Goal: Register for event/course

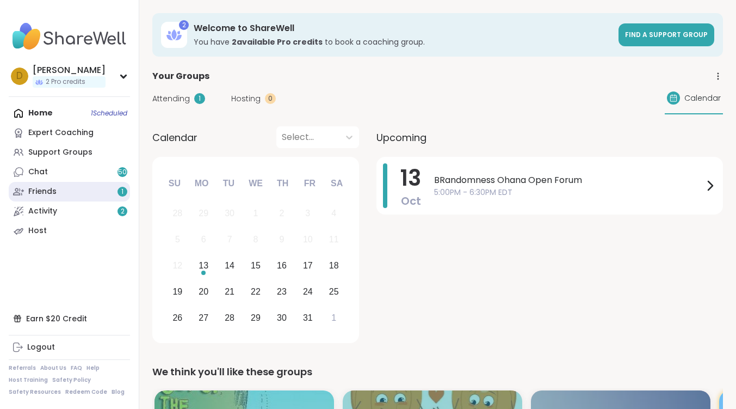
click at [100, 193] on link "Friends 1" at bounding box center [69, 192] width 121 height 20
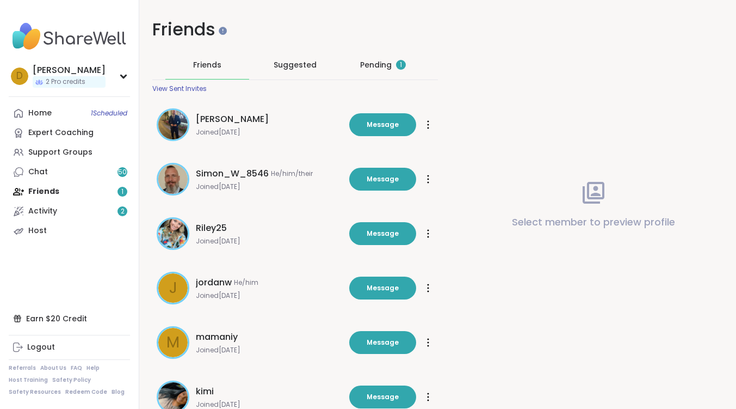
click at [384, 73] on div "Pending 1" at bounding box center [383, 65] width 84 height 28
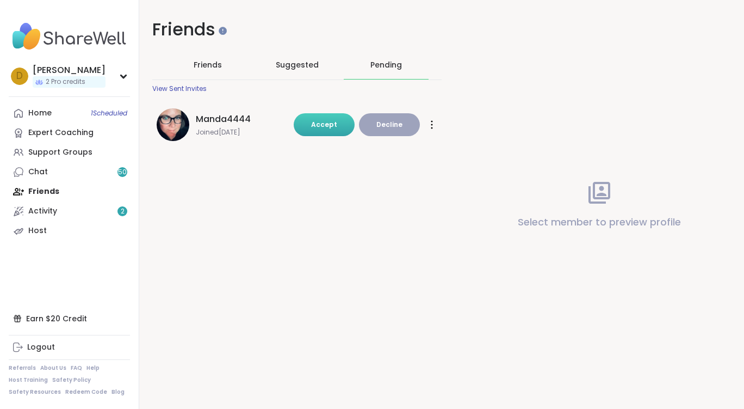
click at [332, 121] on span "Accept" at bounding box center [324, 124] width 26 height 9
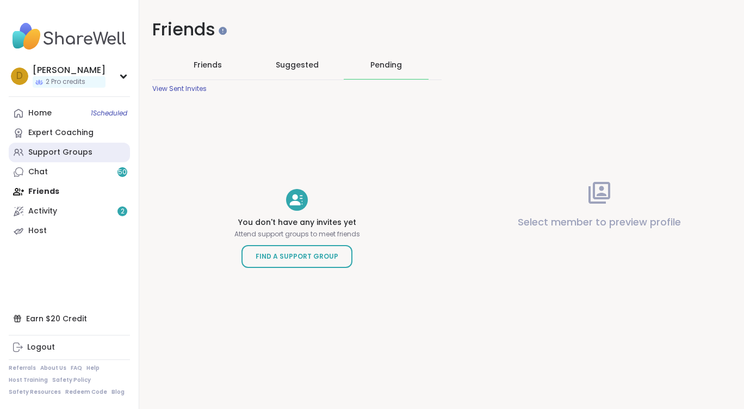
click at [67, 149] on div "Support Groups" at bounding box center [60, 152] width 64 height 11
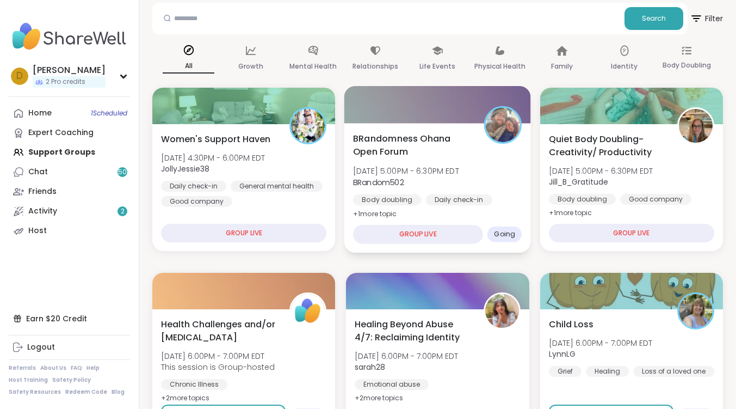
scroll to position [218, 0]
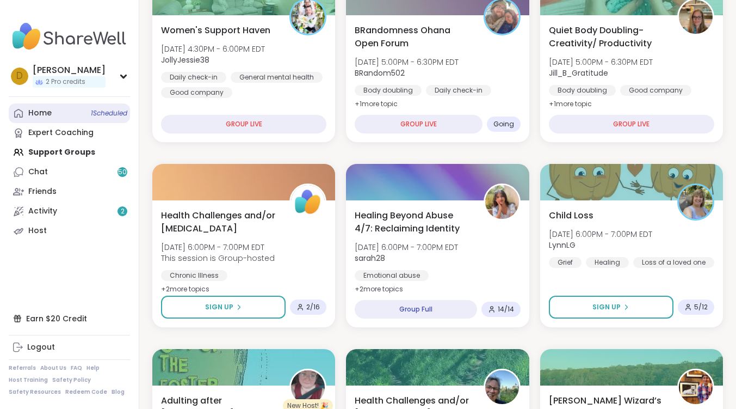
click at [66, 120] on link "Home 1 Scheduled" at bounding box center [69, 113] width 121 height 20
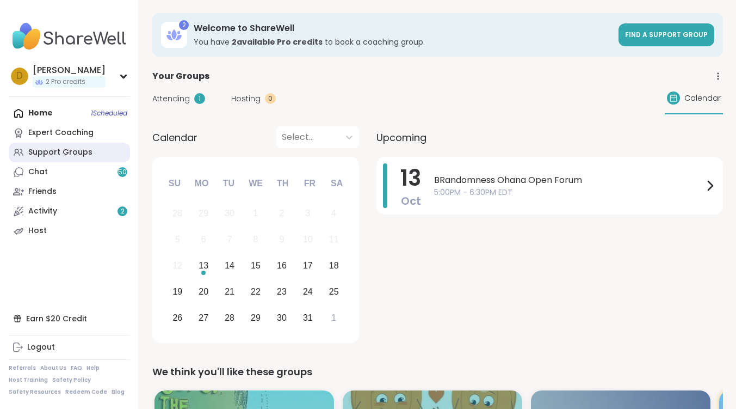
click at [47, 151] on div "Support Groups" at bounding box center [60, 152] width 64 height 11
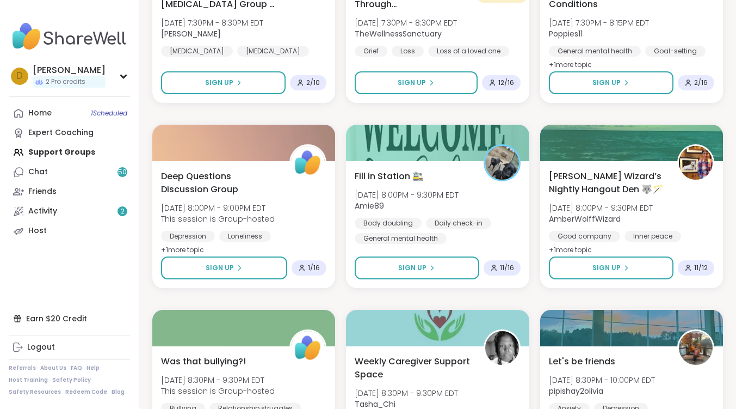
scroll to position [1197, 0]
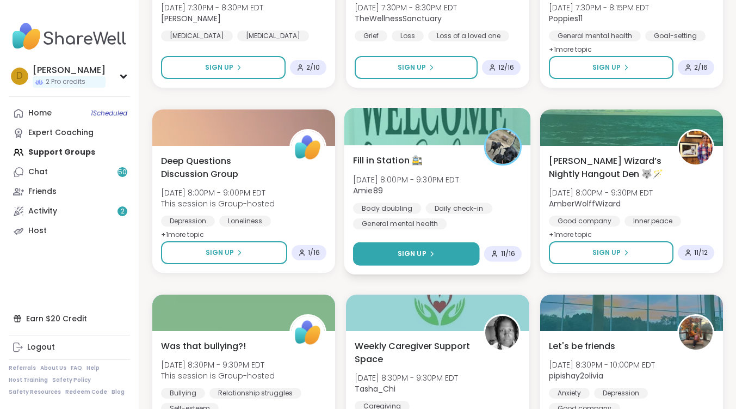
click at [422, 256] on span "Sign Up" at bounding box center [412, 254] width 29 height 10
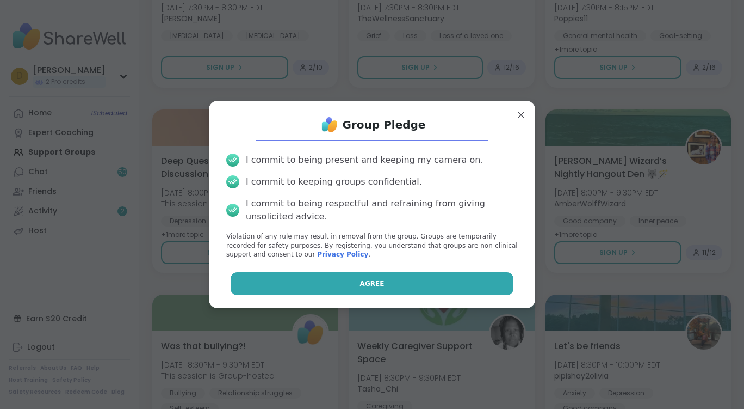
click at [423, 276] on button "Agree" at bounding box center [372, 283] width 283 height 23
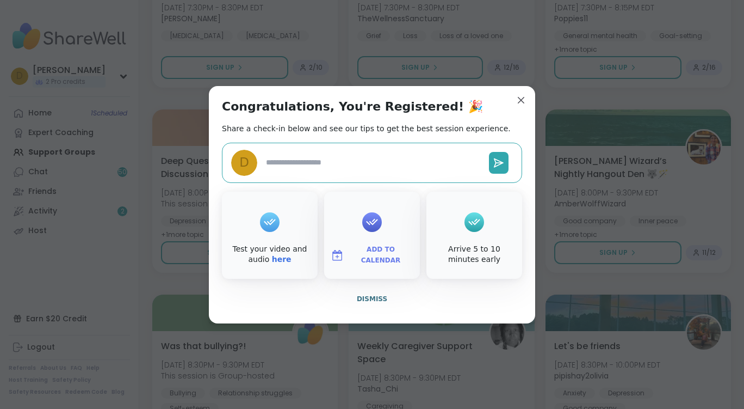
type textarea "*"
click at [384, 301] on button "Dismiss" at bounding box center [372, 298] width 300 height 23
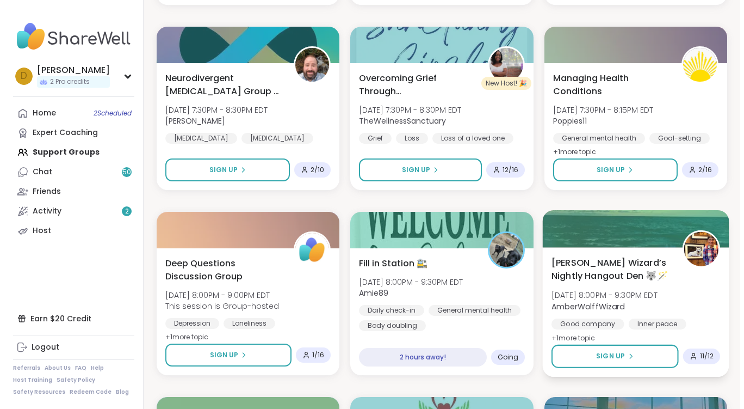
scroll to position [1142, 0]
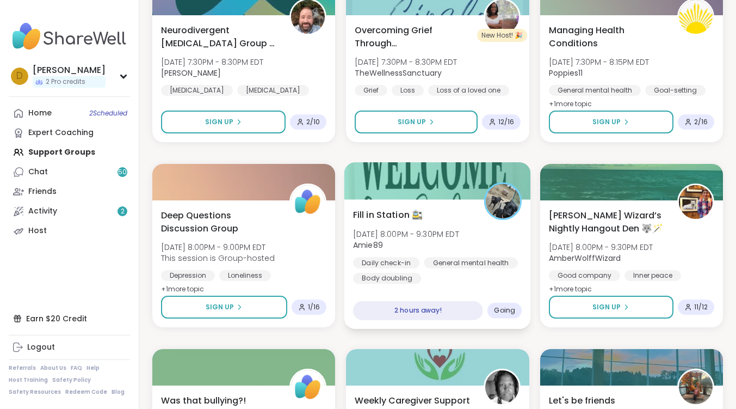
click at [449, 230] on span "[DATE] 8:00PM - 9:30PM EDT" at bounding box center [406, 233] width 106 height 11
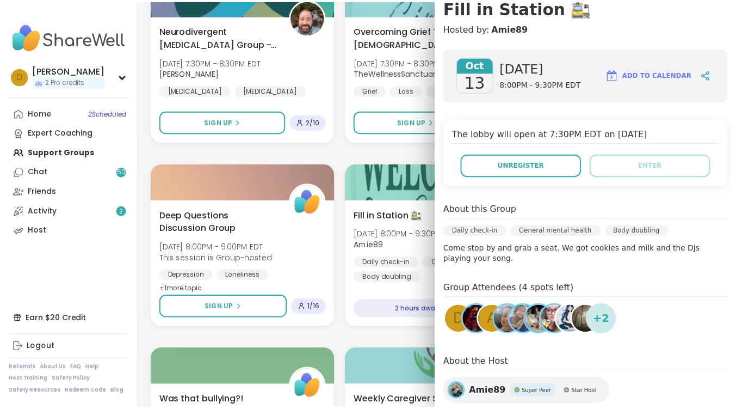
scroll to position [163, 0]
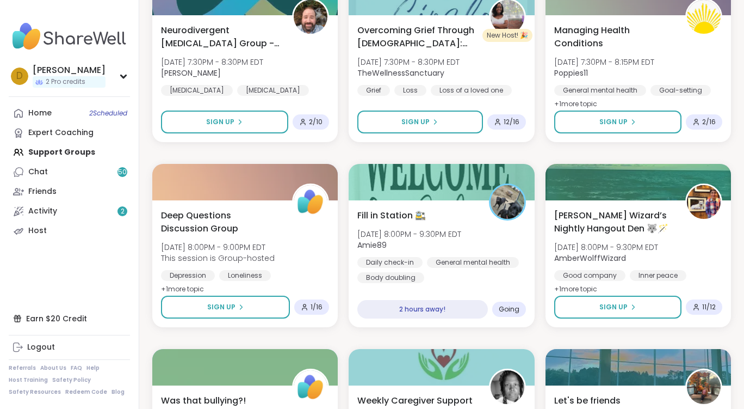
click at [391, 156] on div "Women's Support Haven [DATE] 4:30PM - 6:00PM EDT JollyJessie38 Daily check-in G…" at bounding box center [441, 153] width 579 height 2198
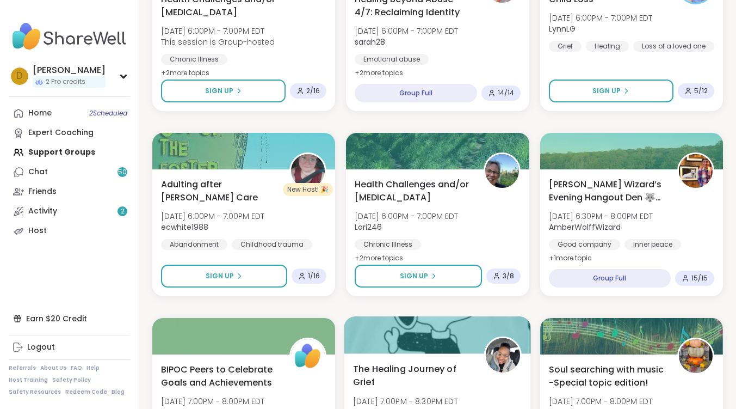
scroll to position [381, 0]
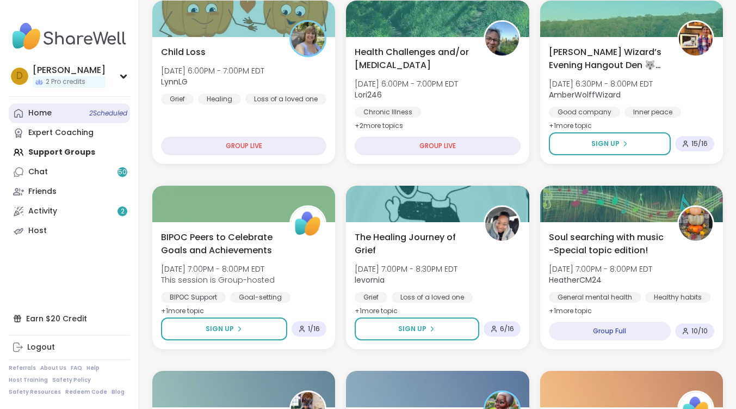
click at [95, 113] on span "2 Scheduled" at bounding box center [108, 113] width 38 height 9
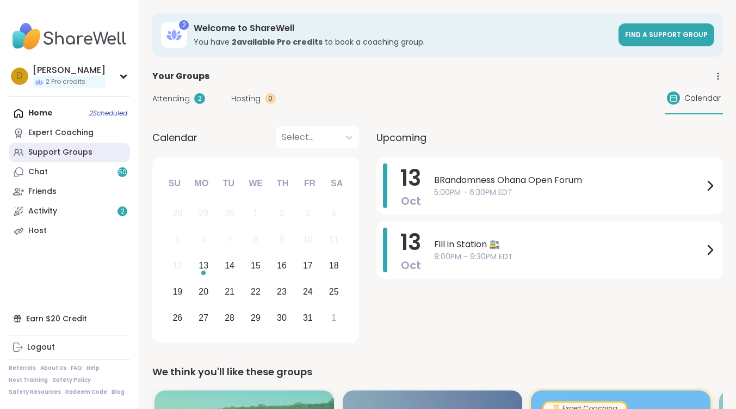
click at [58, 155] on div "Support Groups" at bounding box center [60, 152] width 64 height 11
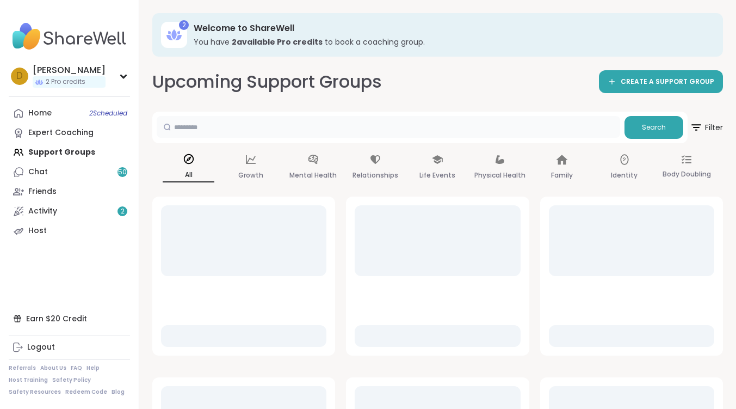
click at [456, 126] on input "text" at bounding box center [388, 127] width 463 height 22
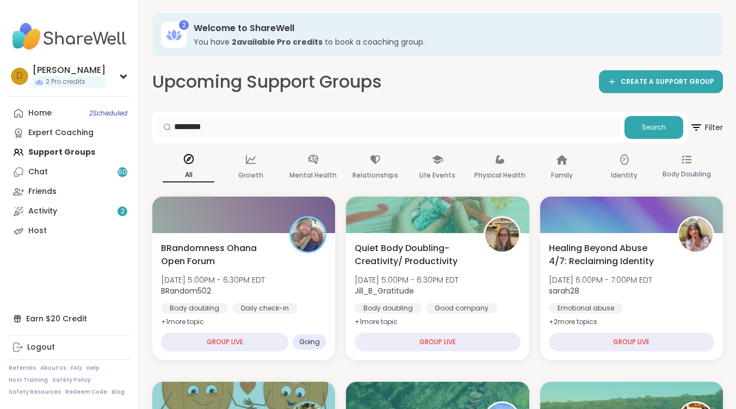
type input "**********"
click at [661, 121] on button "Search" at bounding box center [653, 127] width 59 height 23
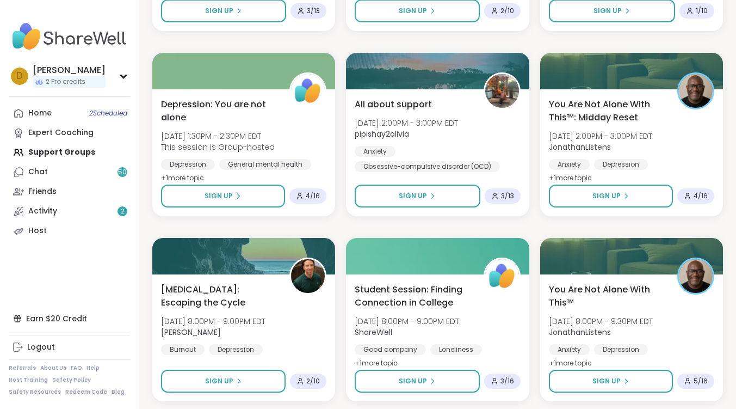
scroll to position [1469, 0]
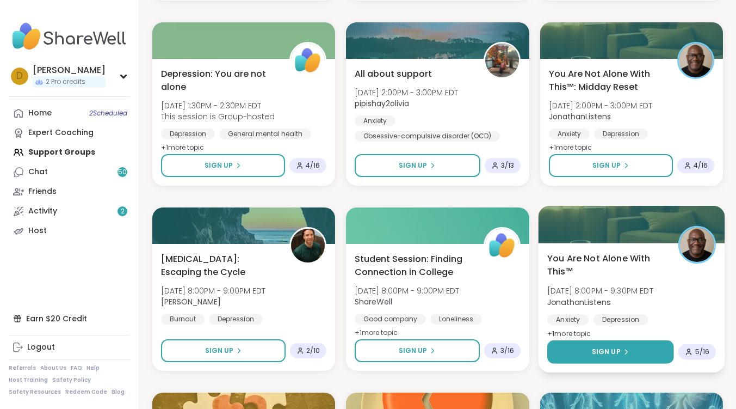
click at [603, 352] on span "Sign Up" at bounding box center [605, 352] width 29 height 10
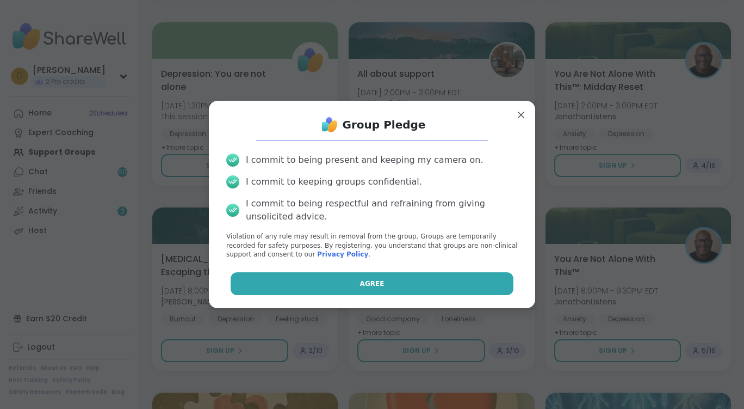
click at [473, 285] on button "Agree" at bounding box center [372, 283] width 283 height 23
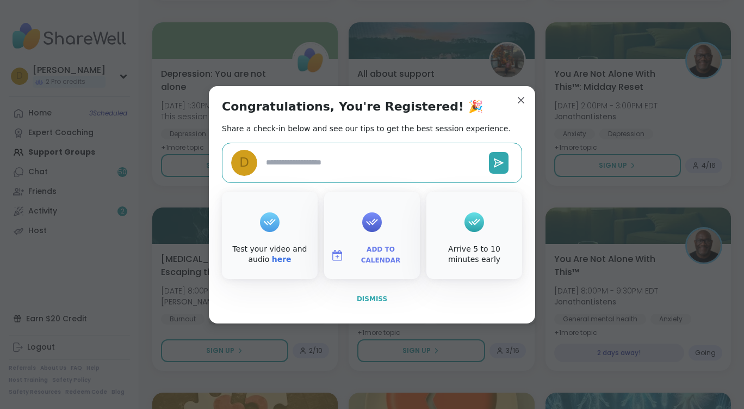
click at [372, 302] on span "Dismiss" at bounding box center [372, 299] width 30 height 8
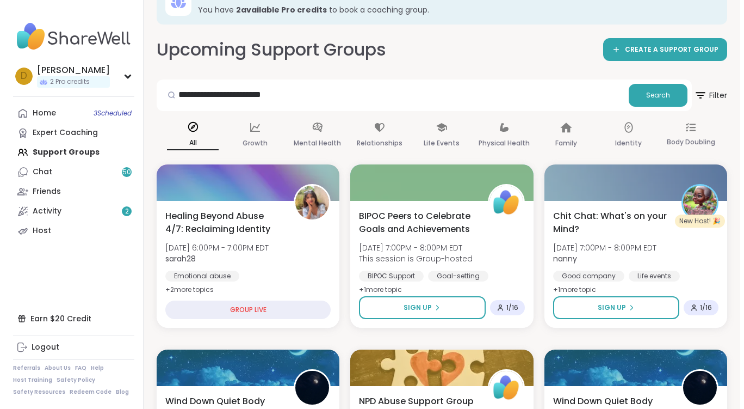
scroll to position [0, 0]
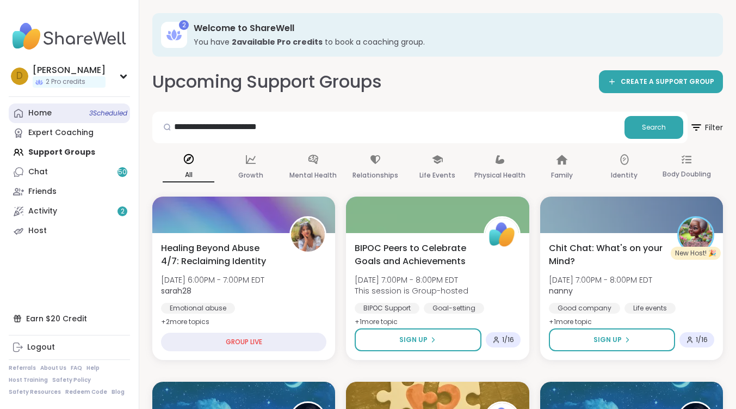
click at [44, 115] on div "Home 3 Scheduled" at bounding box center [39, 113] width 23 height 11
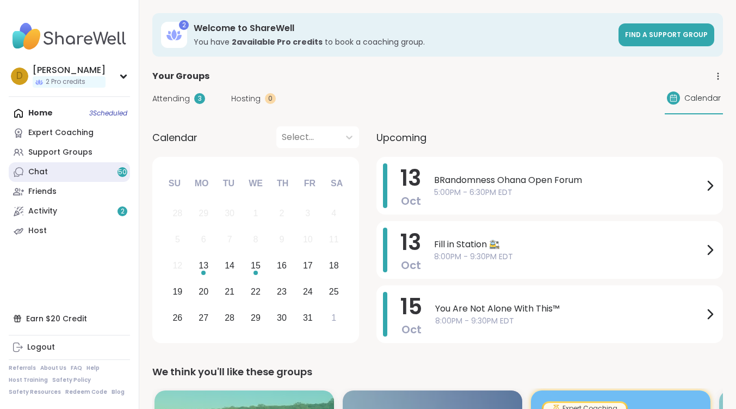
click at [57, 172] on link "Chat 50" at bounding box center [69, 172] width 121 height 20
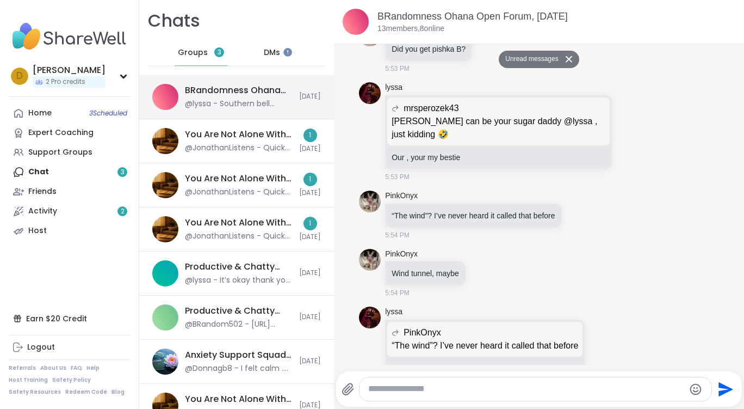
click at [263, 96] on div "BRandomness Ohana Open Forum, [DATE]" at bounding box center [239, 90] width 108 height 12
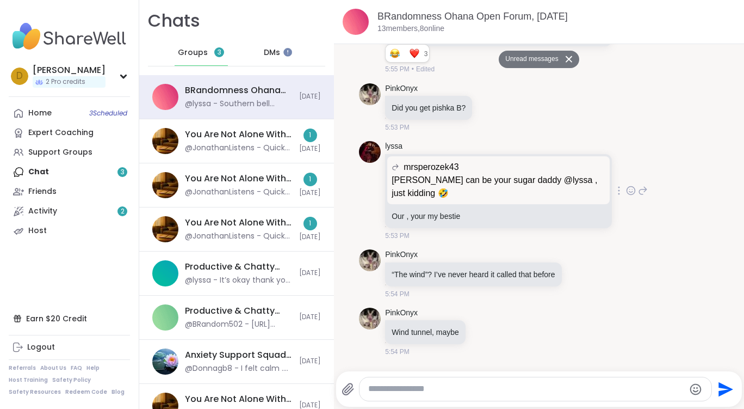
scroll to position [3689, 0]
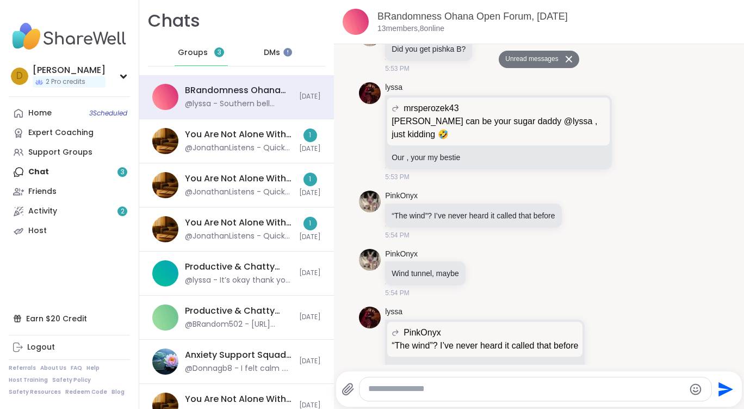
click at [199, 53] on span "Groups" at bounding box center [193, 52] width 30 height 11
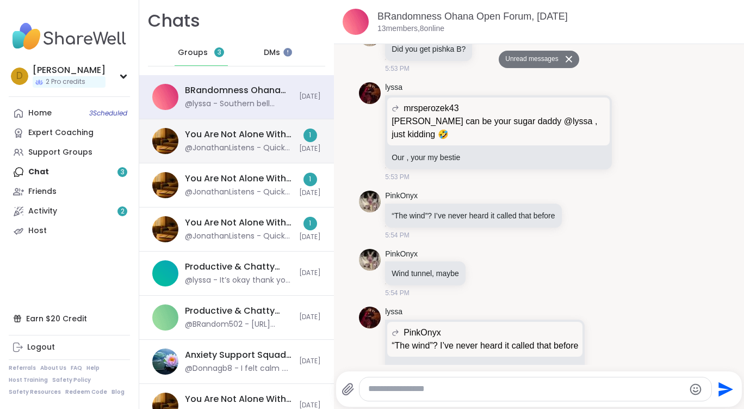
click at [273, 151] on div "@JonathanListens - Quick Note About Session Registration I’ve noticed that some…" at bounding box center [239, 148] width 108 height 11
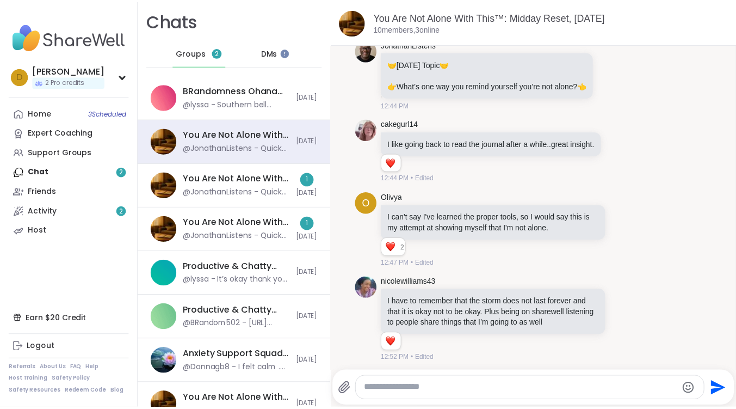
scroll to position [8348, 0]
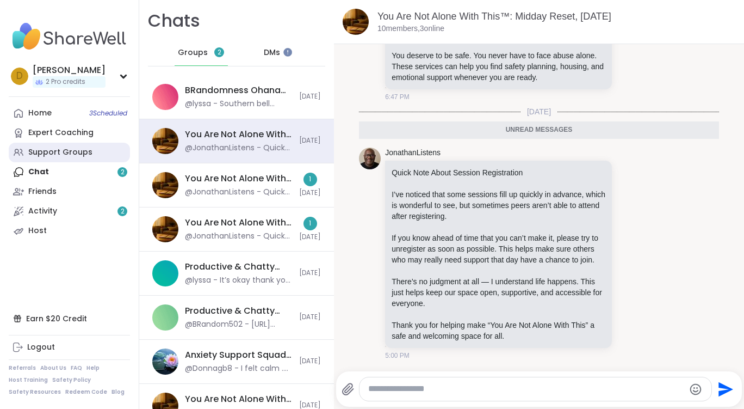
click at [77, 150] on div "Support Groups" at bounding box center [60, 152] width 64 height 11
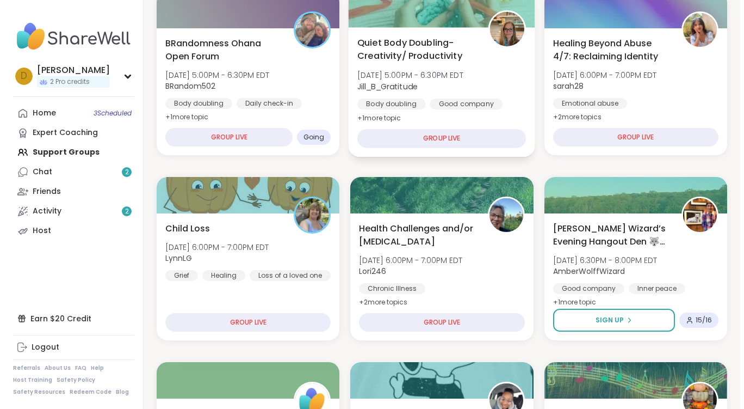
scroll to position [218, 0]
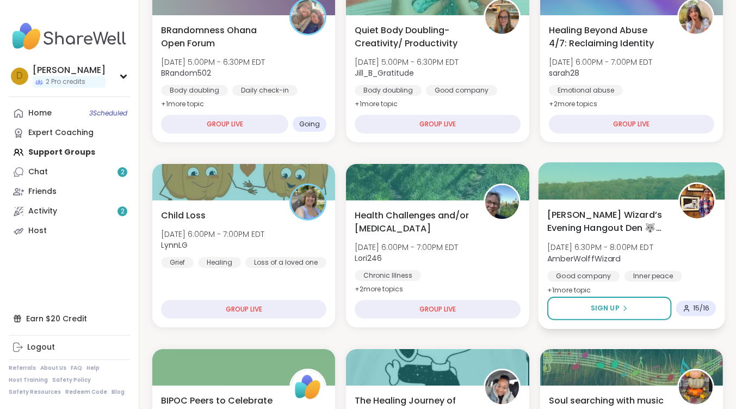
click at [586, 212] on span "[PERSON_NAME] Wizard’s Evening Hangout Den 🐺🪄" at bounding box center [606, 221] width 119 height 27
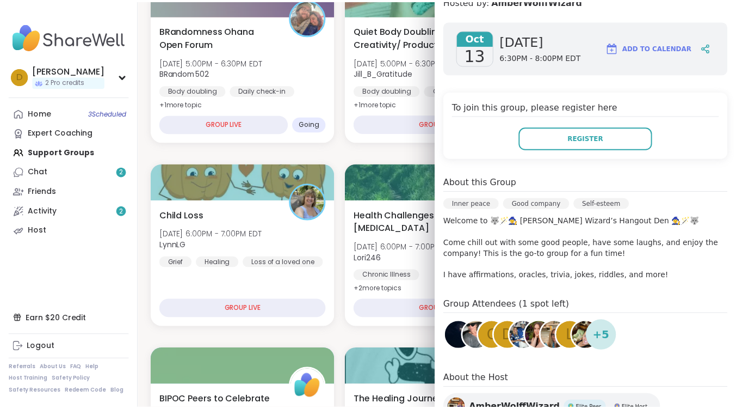
scroll to position [244, 0]
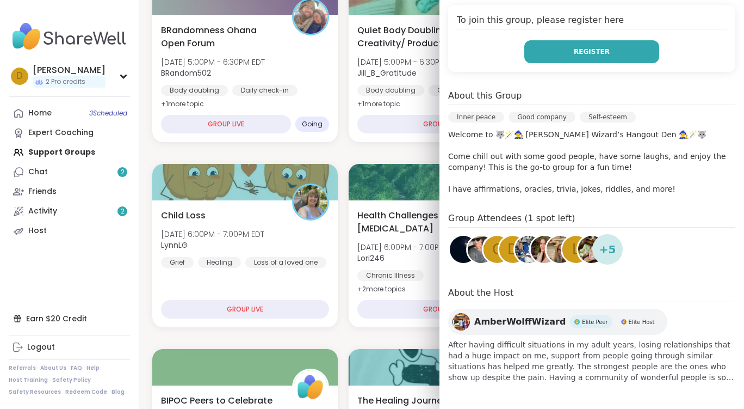
click at [597, 46] on button "Register" at bounding box center [591, 51] width 135 height 23
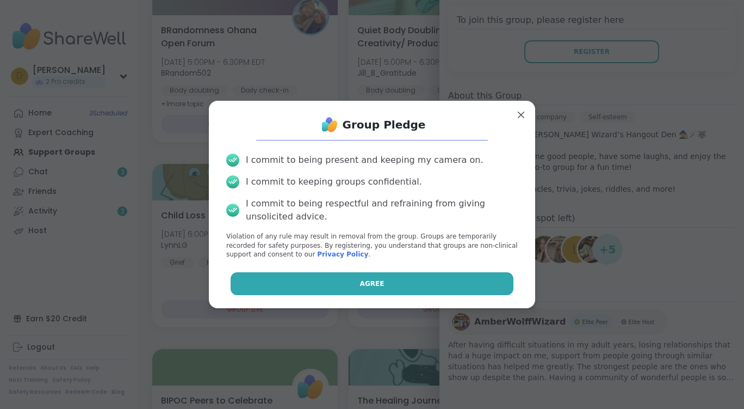
click at [419, 279] on button "Agree" at bounding box center [372, 283] width 283 height 23
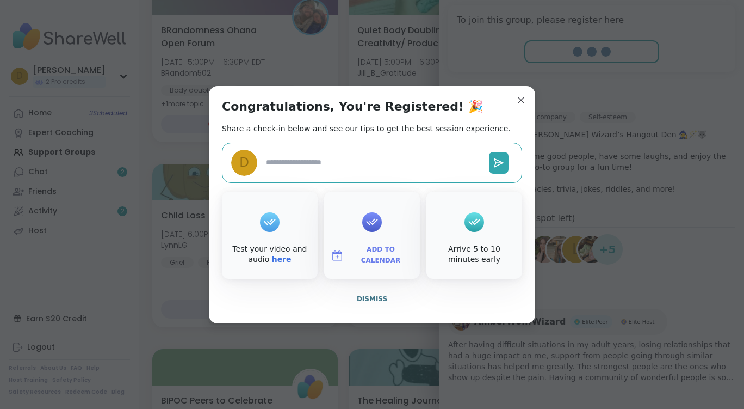
type textarea "*"
click at [369, 295] on span "Dismiss" at bounding box center [372, 299] width 30 height 8
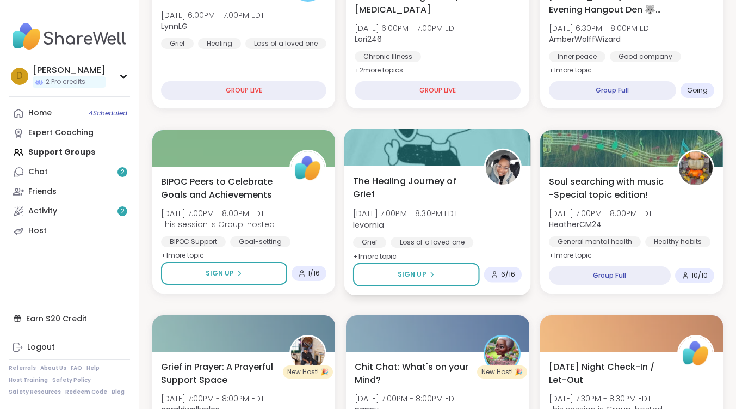
scroll to position [490, 0]
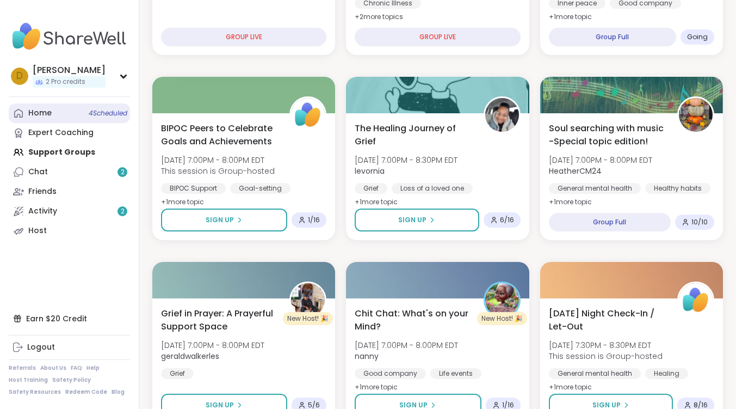
click at [55, 115] on link "Home 4 Scheduled" at bounding box center [69, 113] width 121 height 20
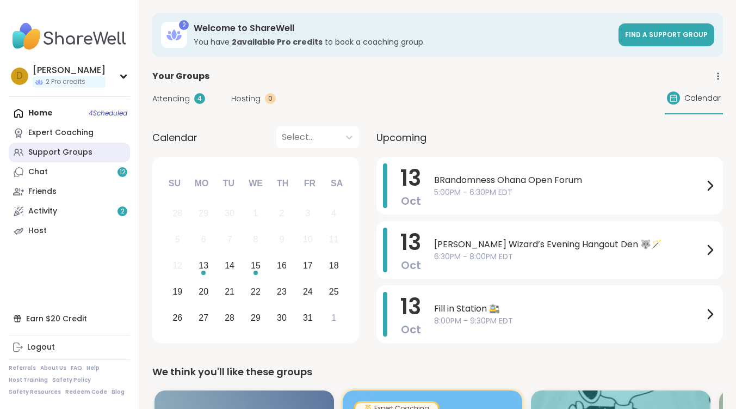
click at [86, 143] on link "Support Groups" at bounding box center [69, 153] width 121 height 20
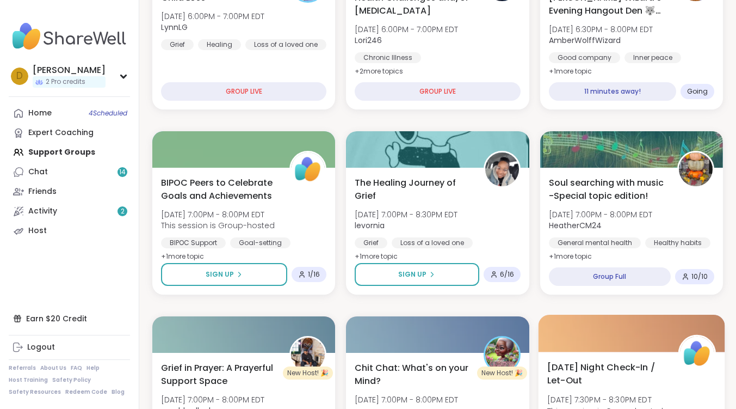
scroll to position [490, 0]
